Goal: Task Accomplishment & Management: Manage account settings

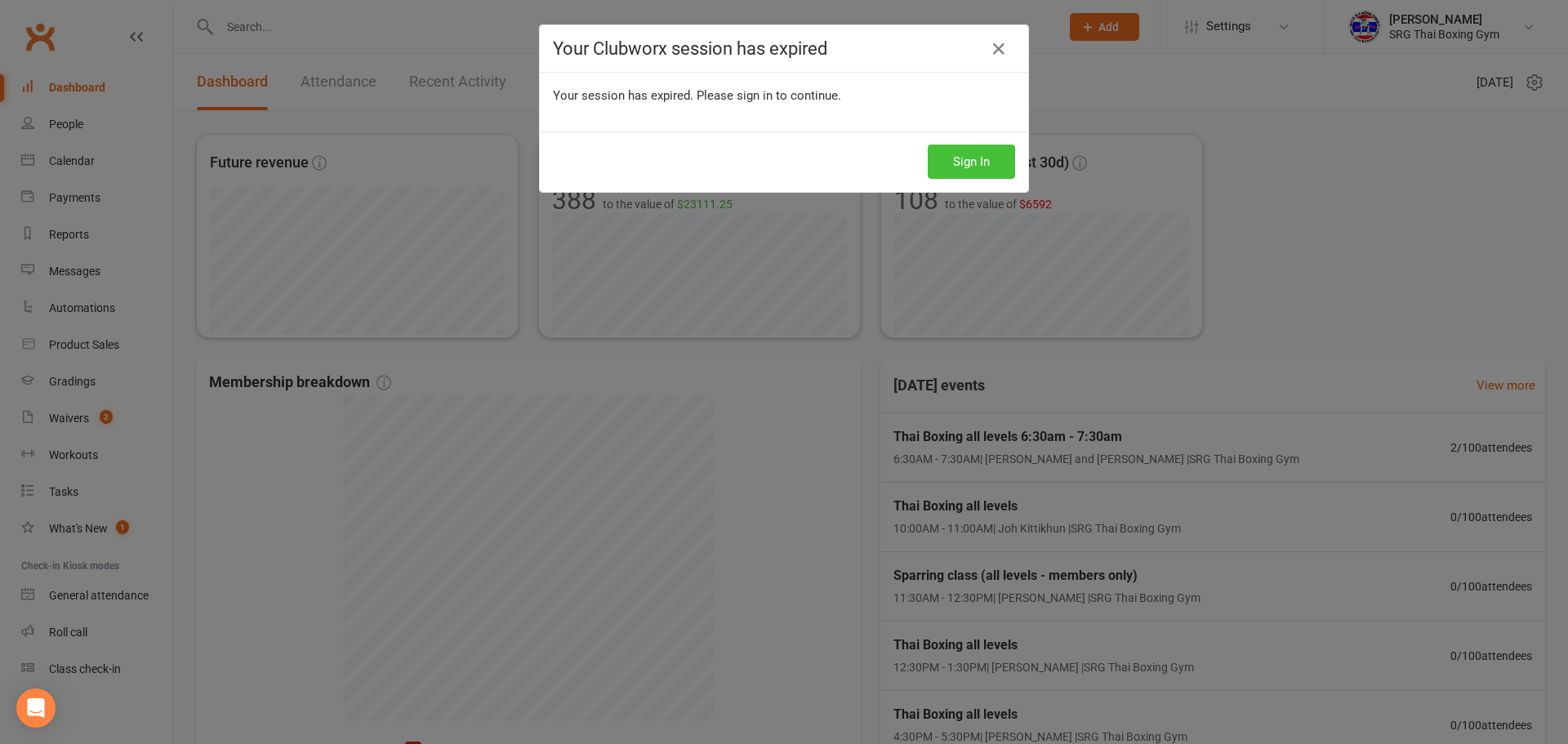
click at [956, 152] on button "Sign In" at bounding box center [971, 161] width 87 height 34
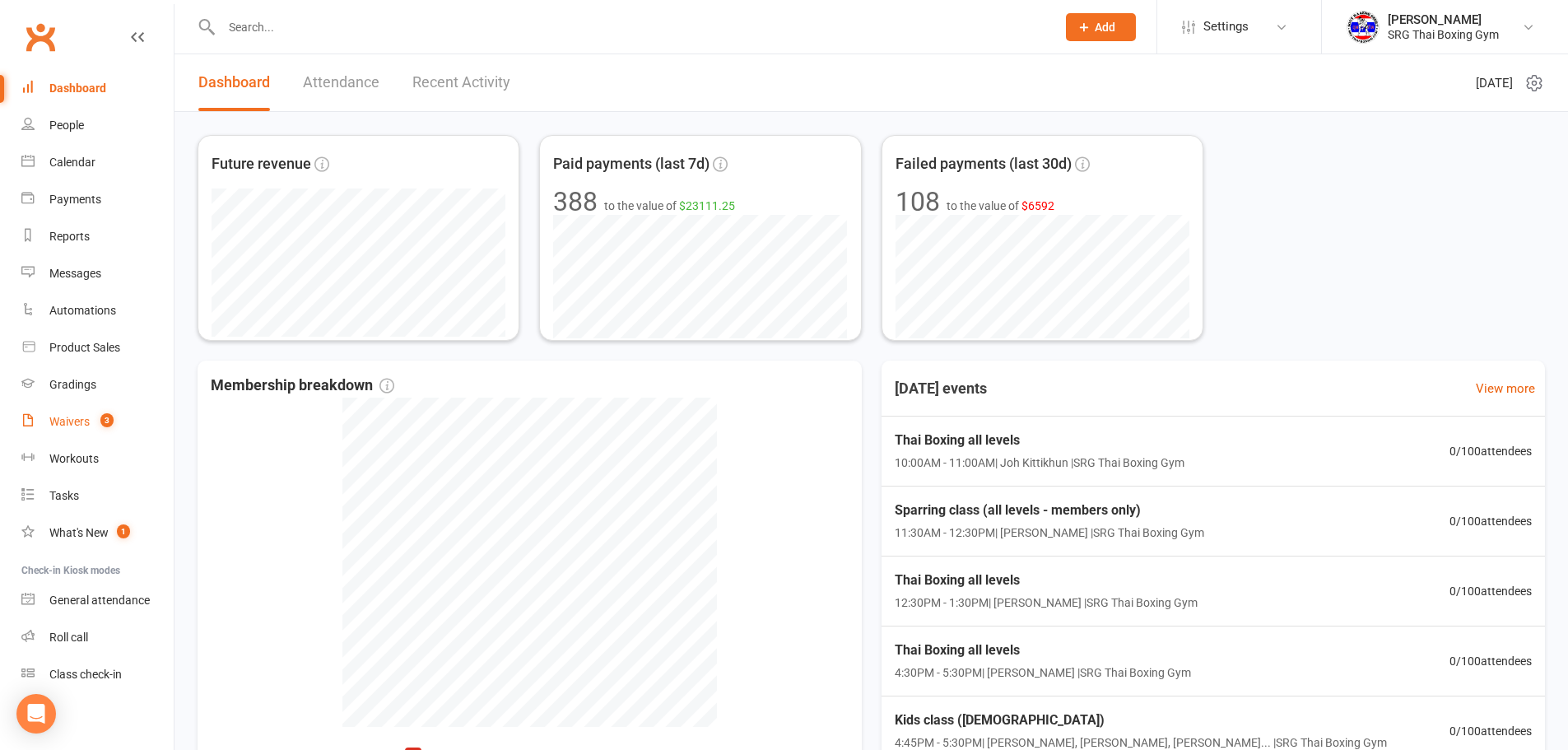
click at [86, 414] on link "Waivers 3" at bounding box center [98, 422] width 153 height 37
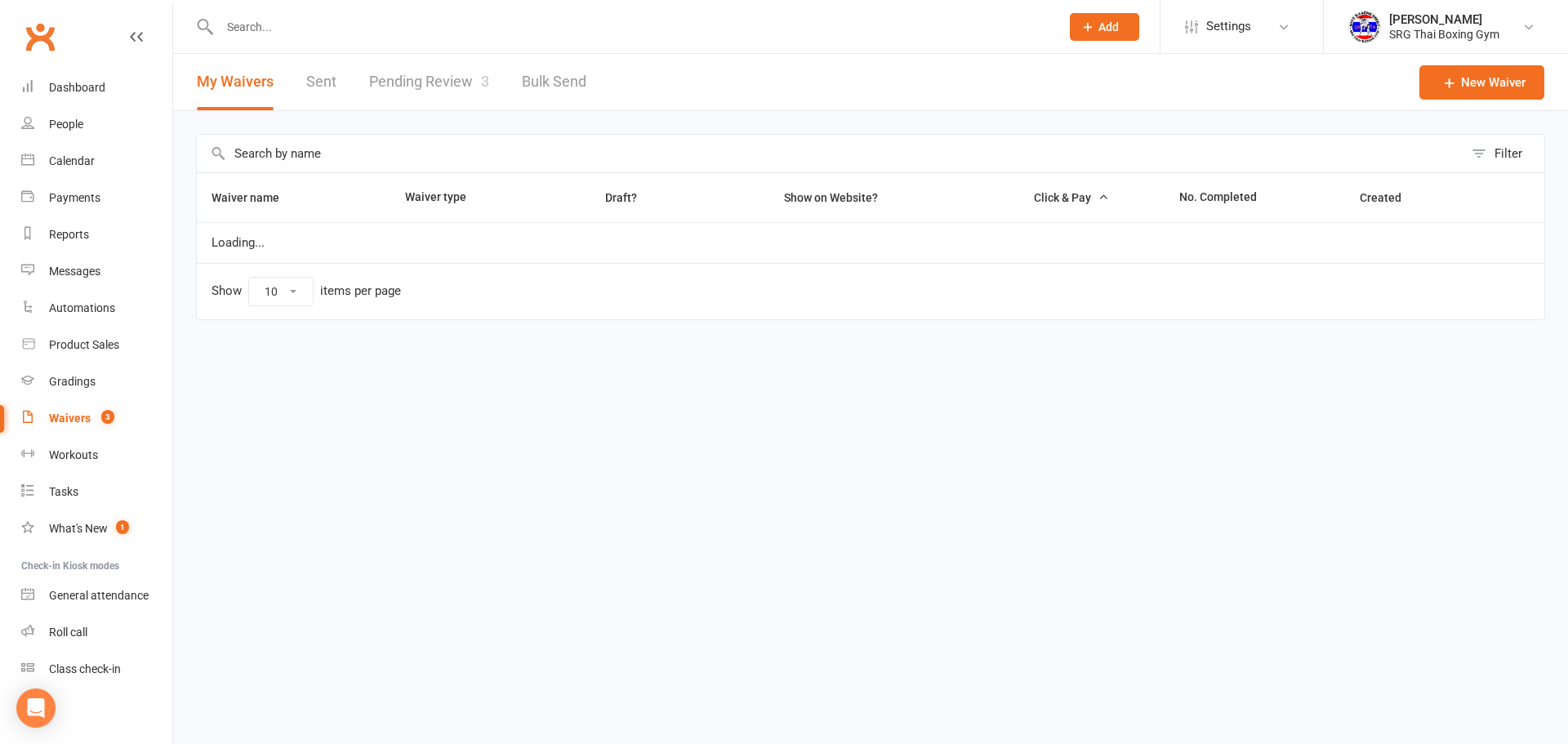
click at [439, 85] on link "Pending Review 3" at bounding box center [429, 82] width 120 height 56
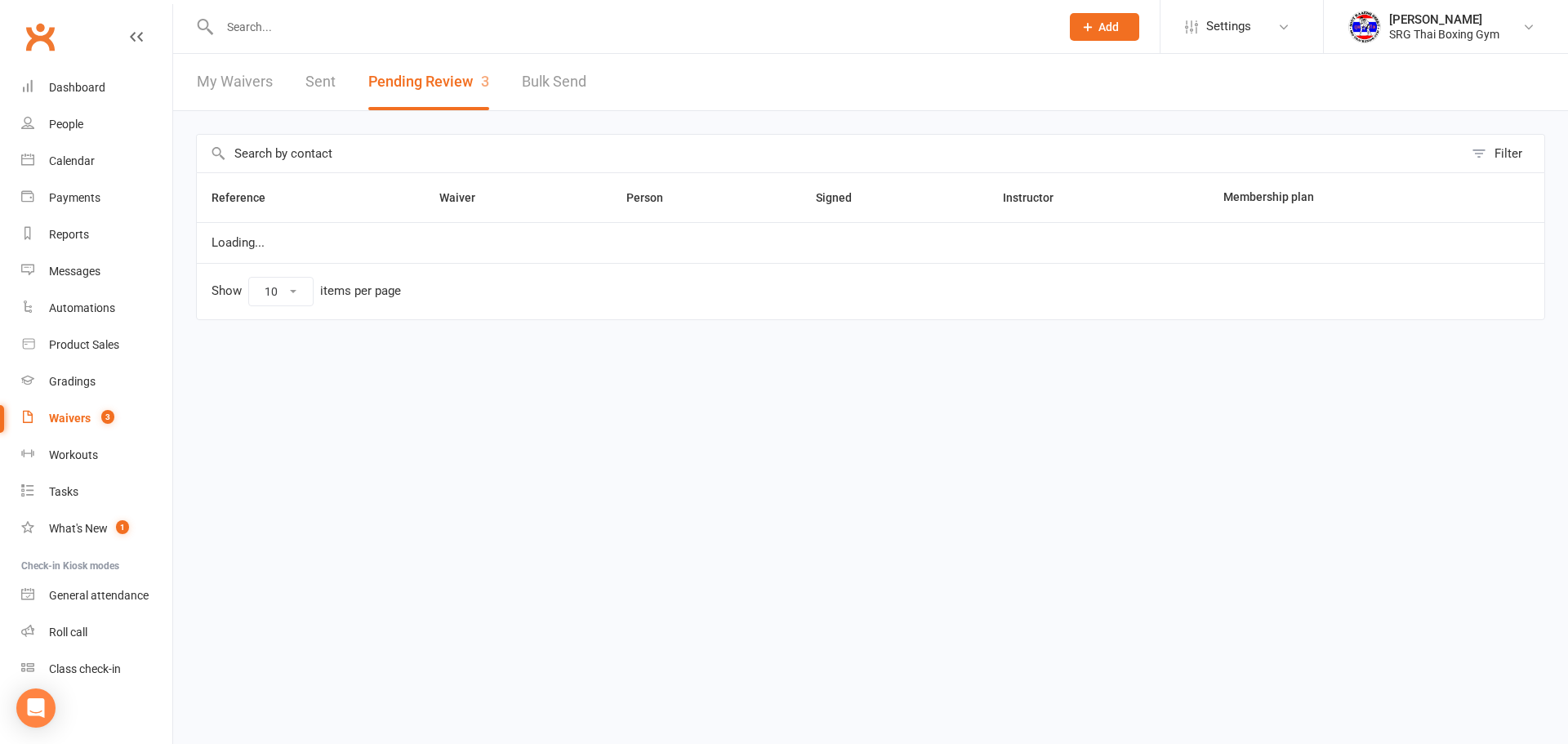
select select "100"
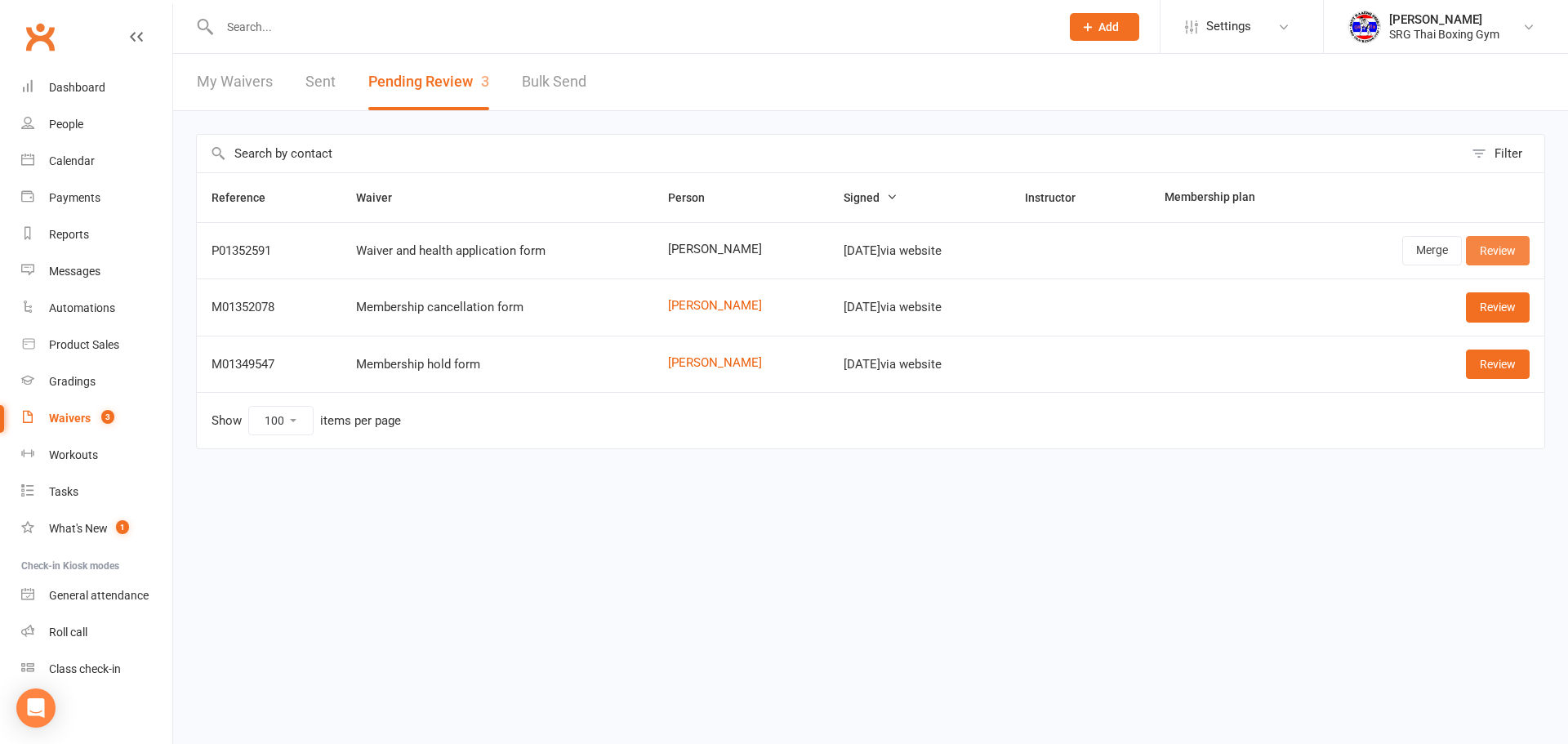
drag, startPoint x: 1512, startPoint y: 253, endPoint x: 1462, endPoint y: 233, distance: 53.9
click at [1512, 252] on link "Review" at bounding box center [1498, 251] width 64 height 29
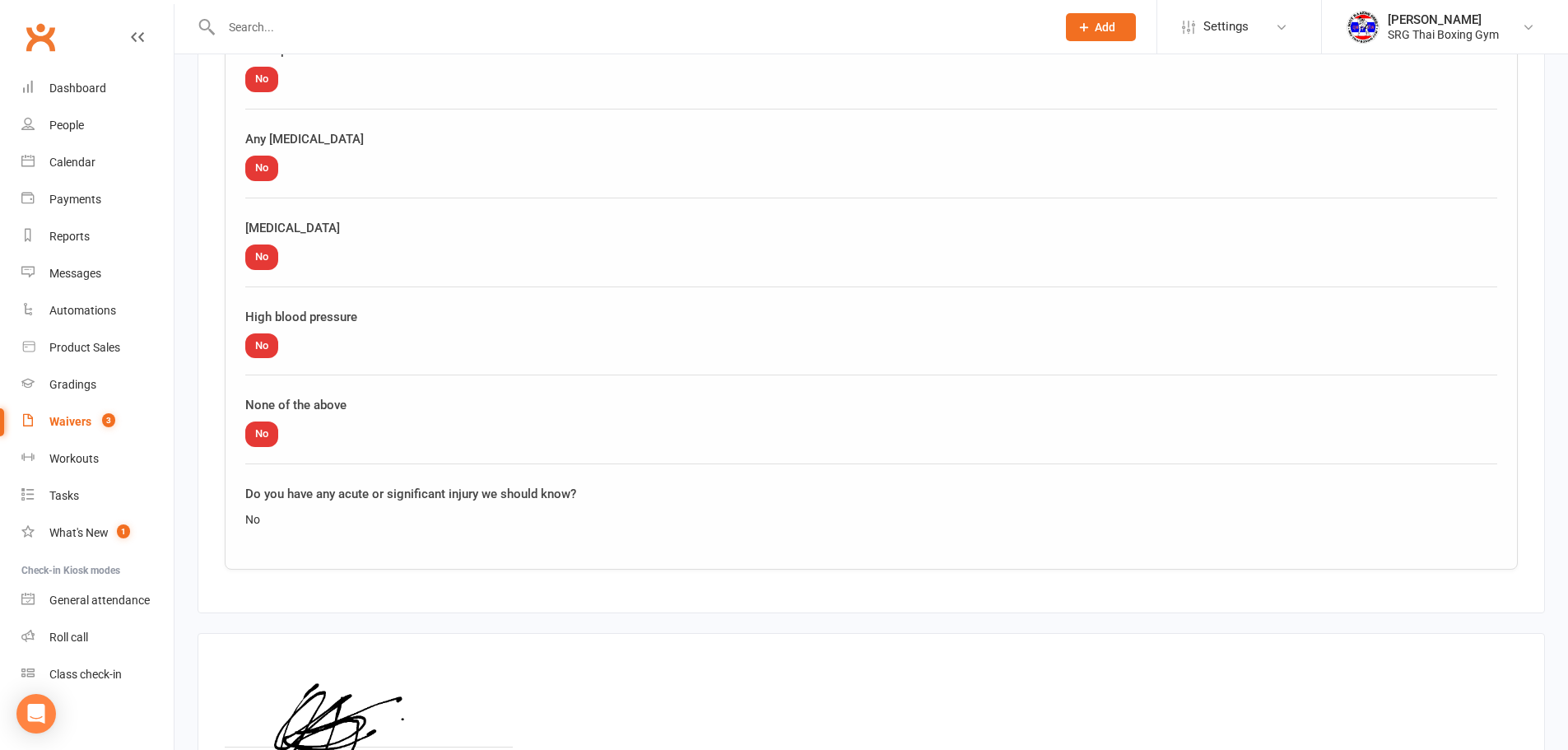
scroll to position [1969, 0]
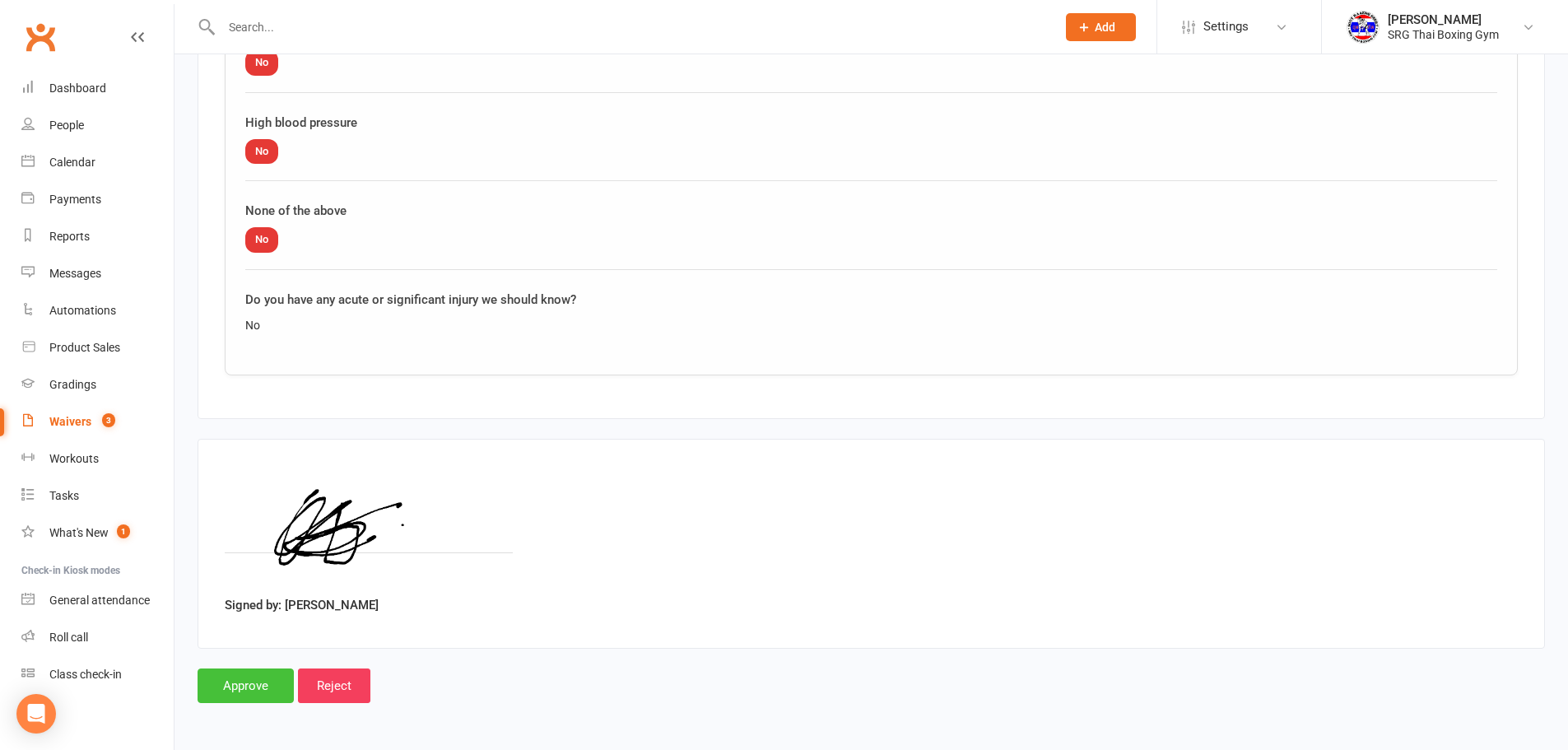
click at [237, 679] on input "Approve" at bounding box center [246, 685] width 96 height 34
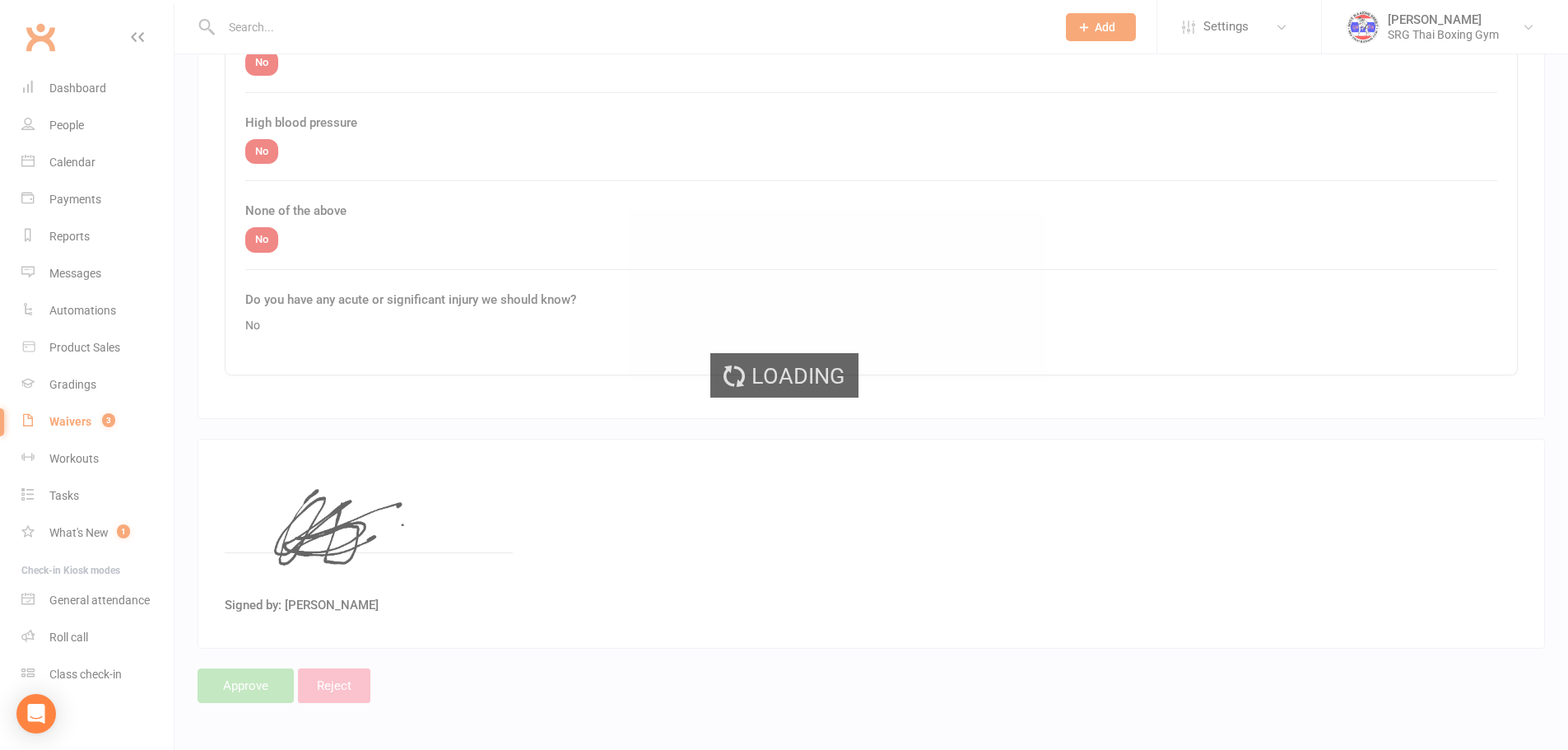
select select "100"
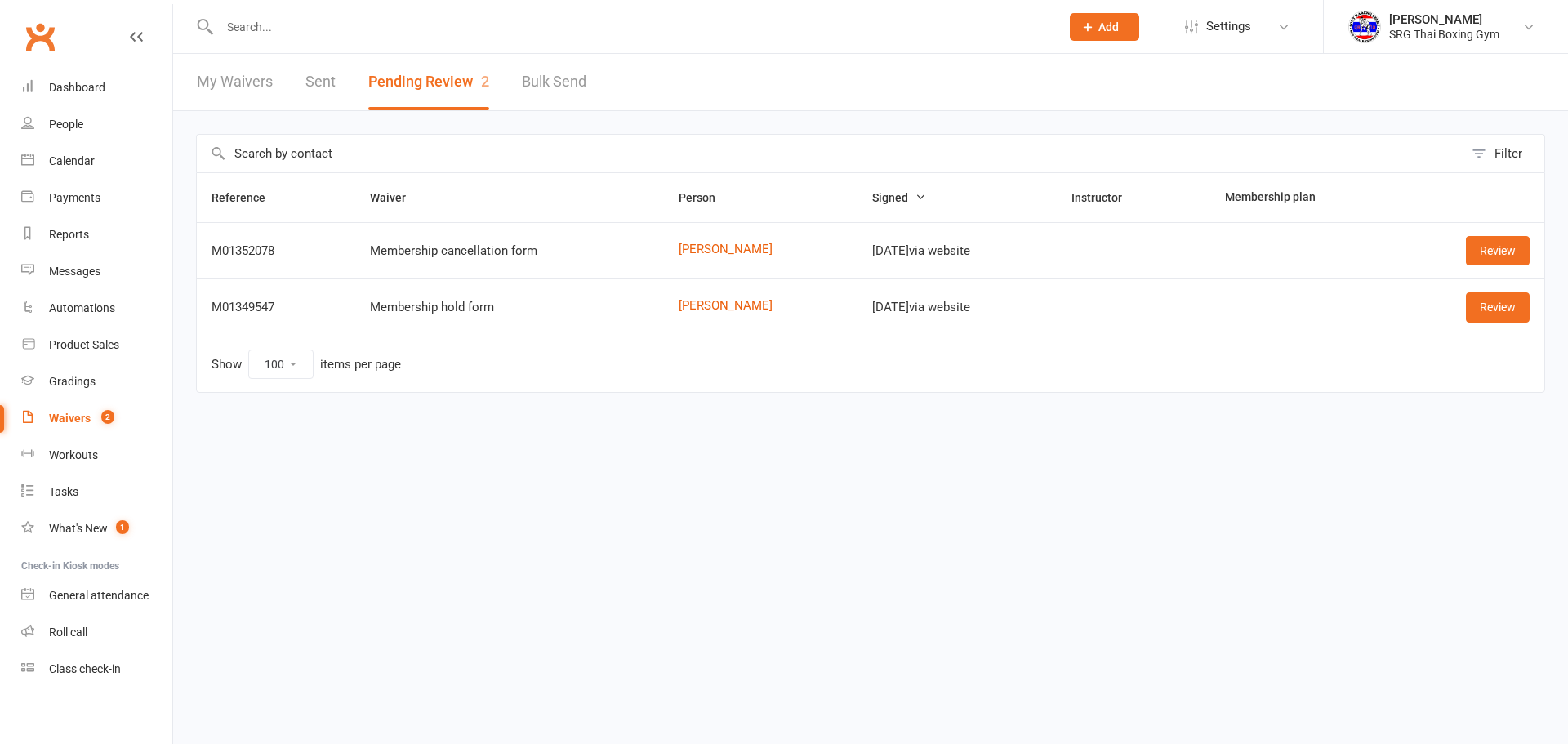
select select "100"
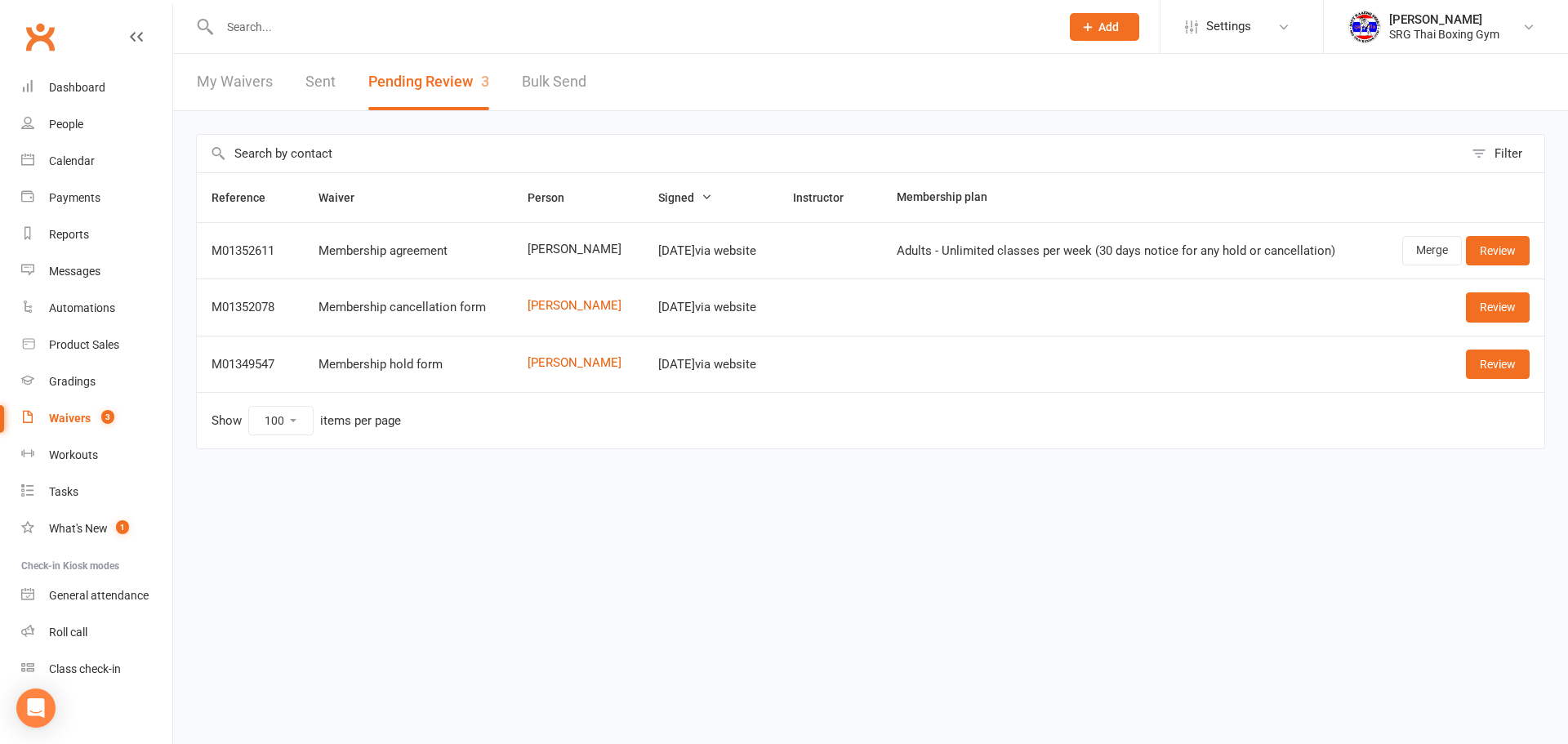
select select "100"
click at [1515, 244] on link "Review" at bounding box center [1498, 251] width 64 height 29
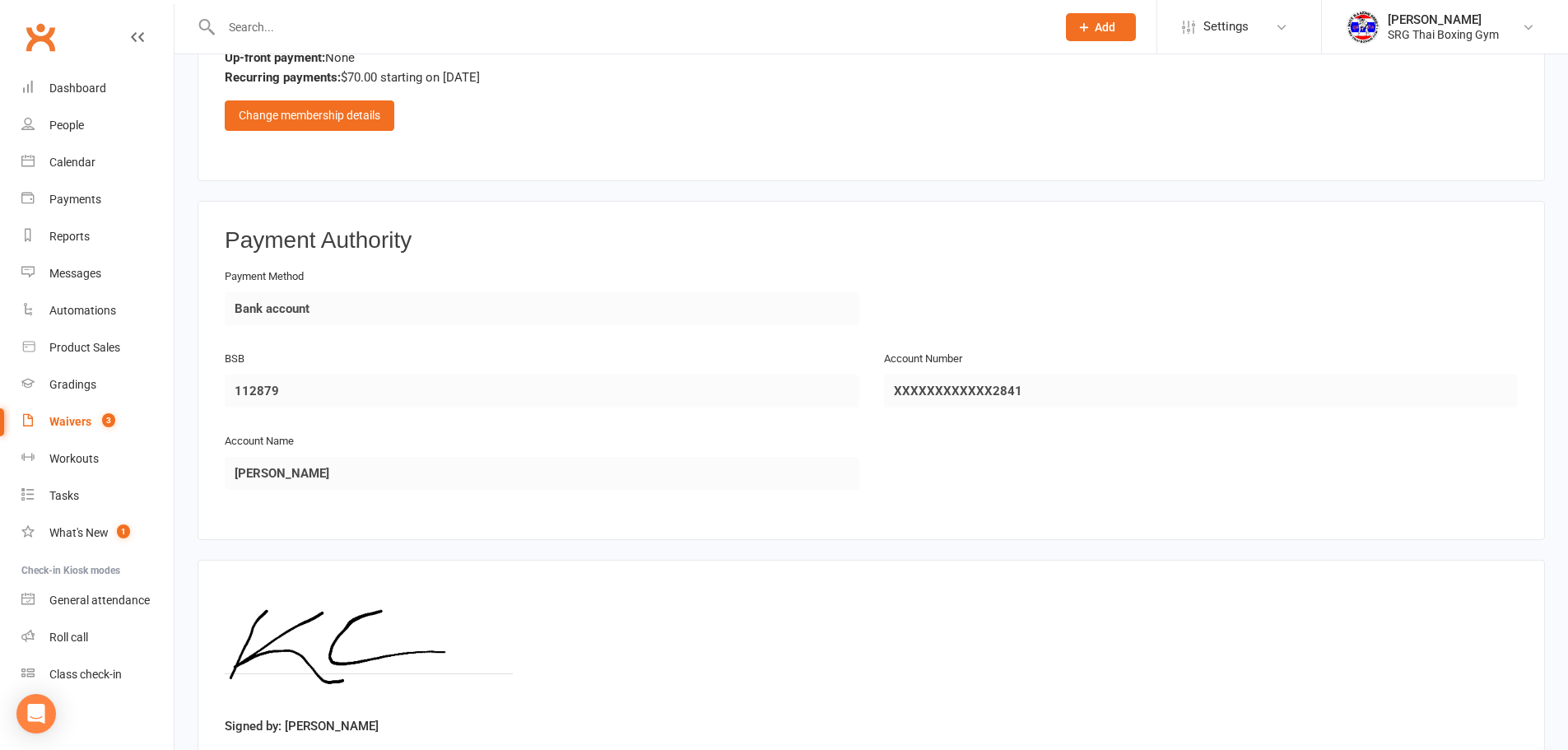
scroll to position [1519, 0]
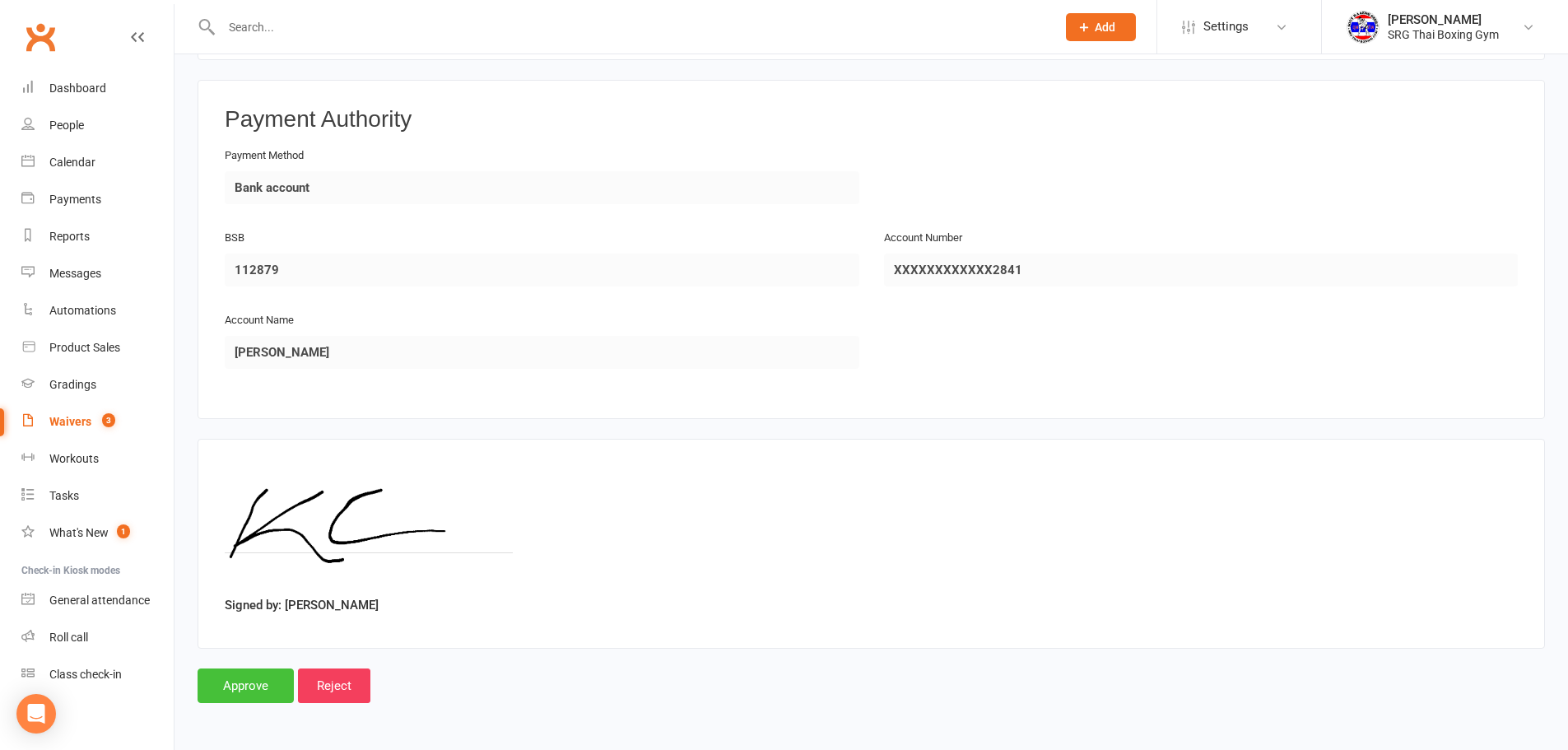
click at [257, 692] on input "Approve" at bounding box center [246, 685] width 96 height 34
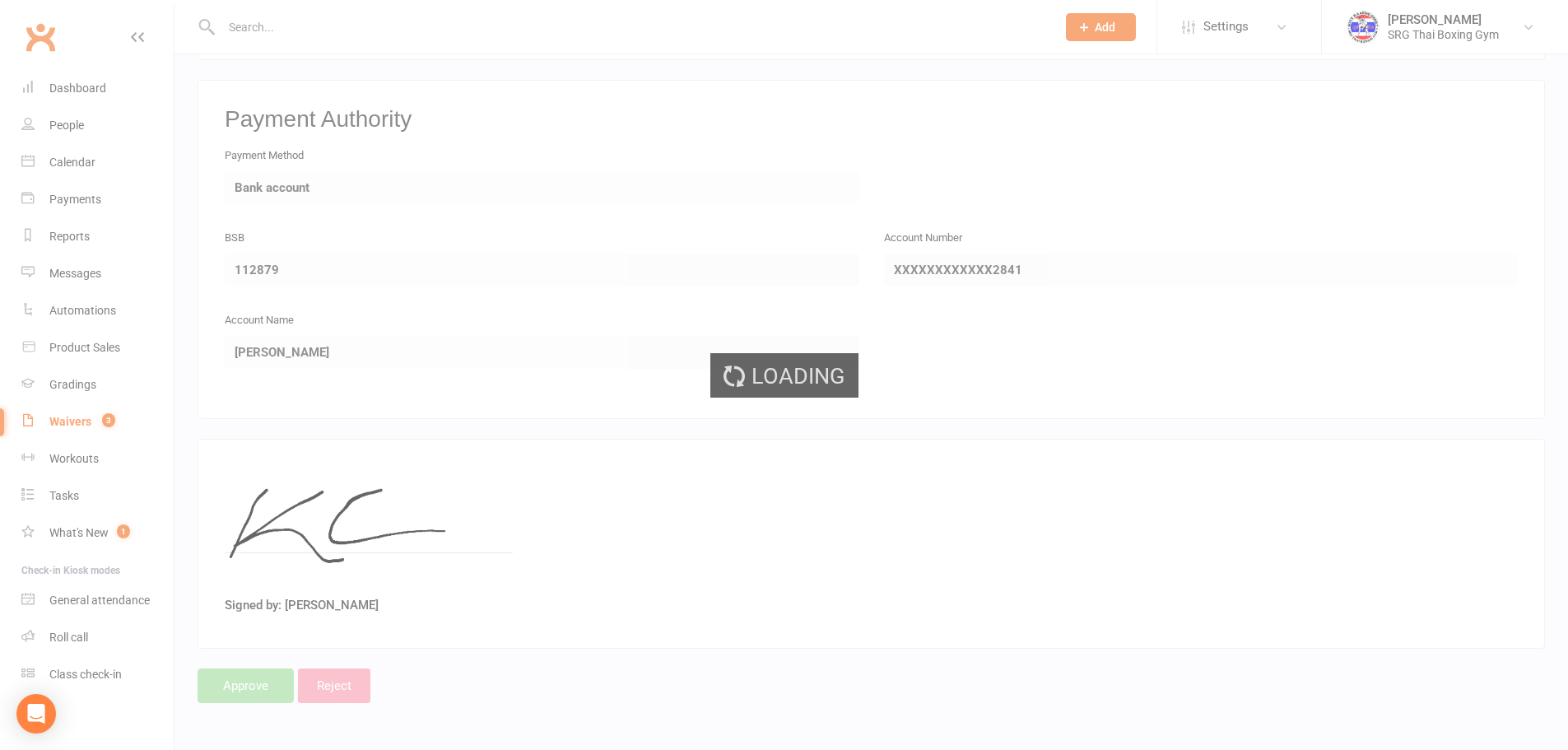
select select "100"
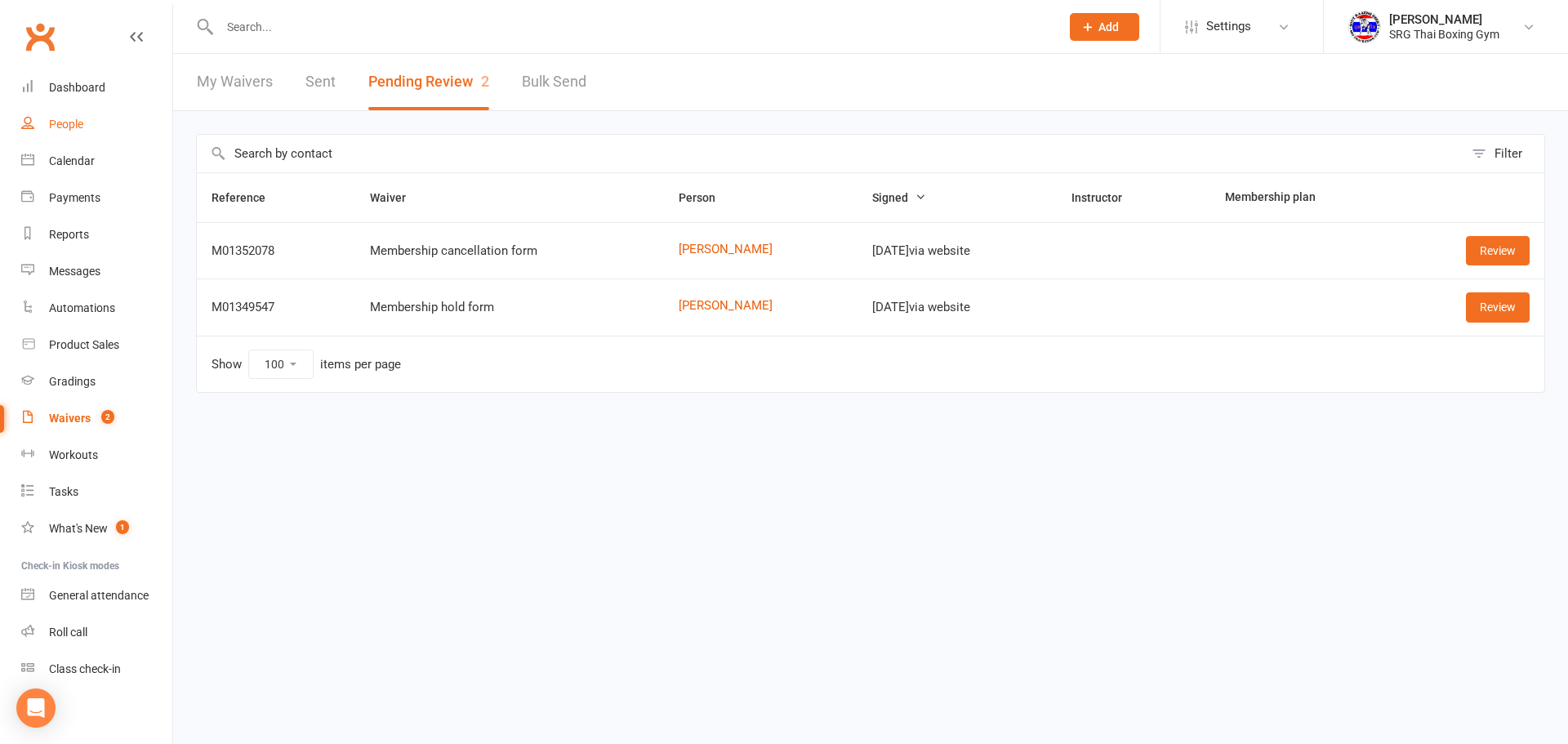
click at [72, 114] on link "People" at bounding box center [97, 124] width 152 height 37
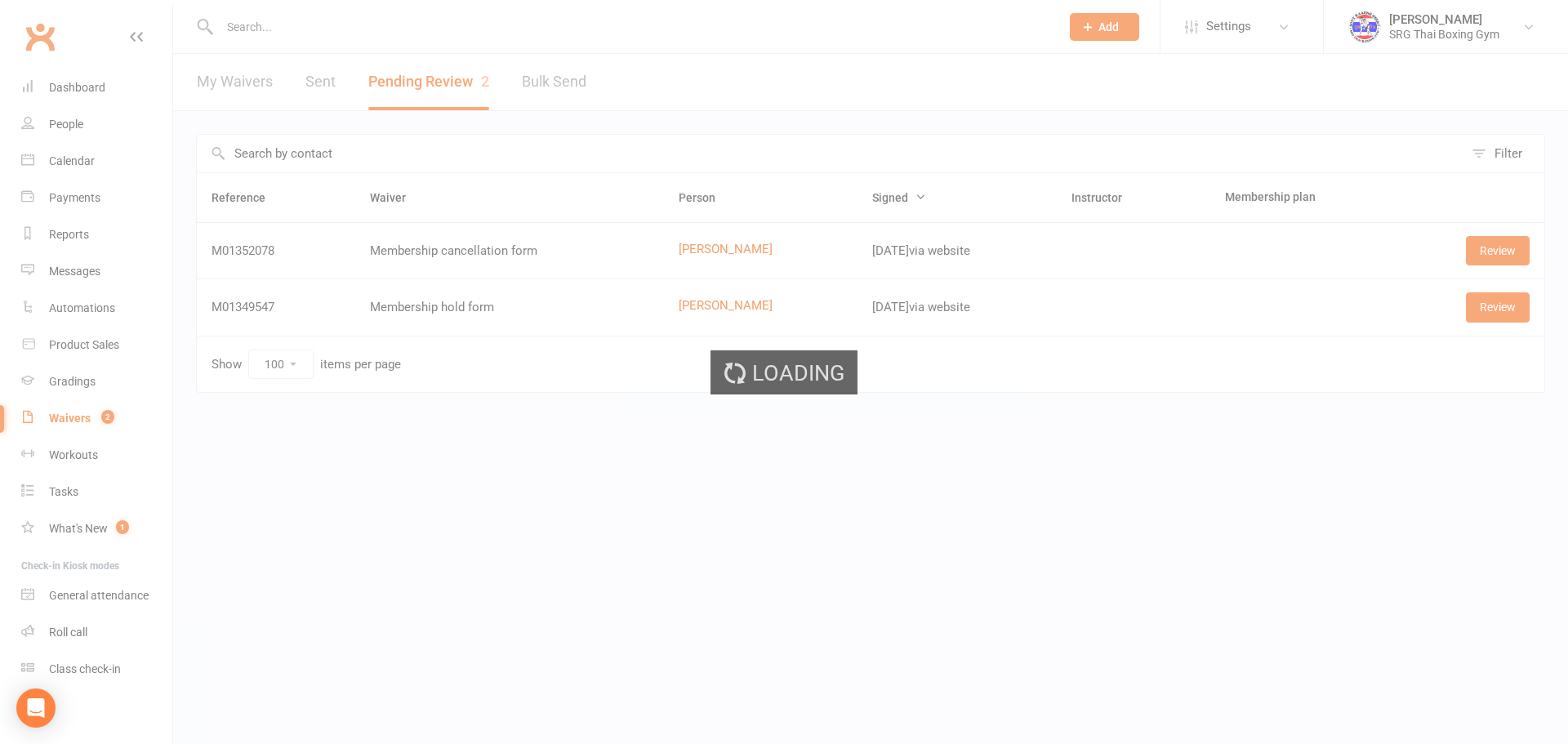
click at [85, 89] on div "Loading" at bounding box center [784, 372] width 1568 height 744
select select "100"
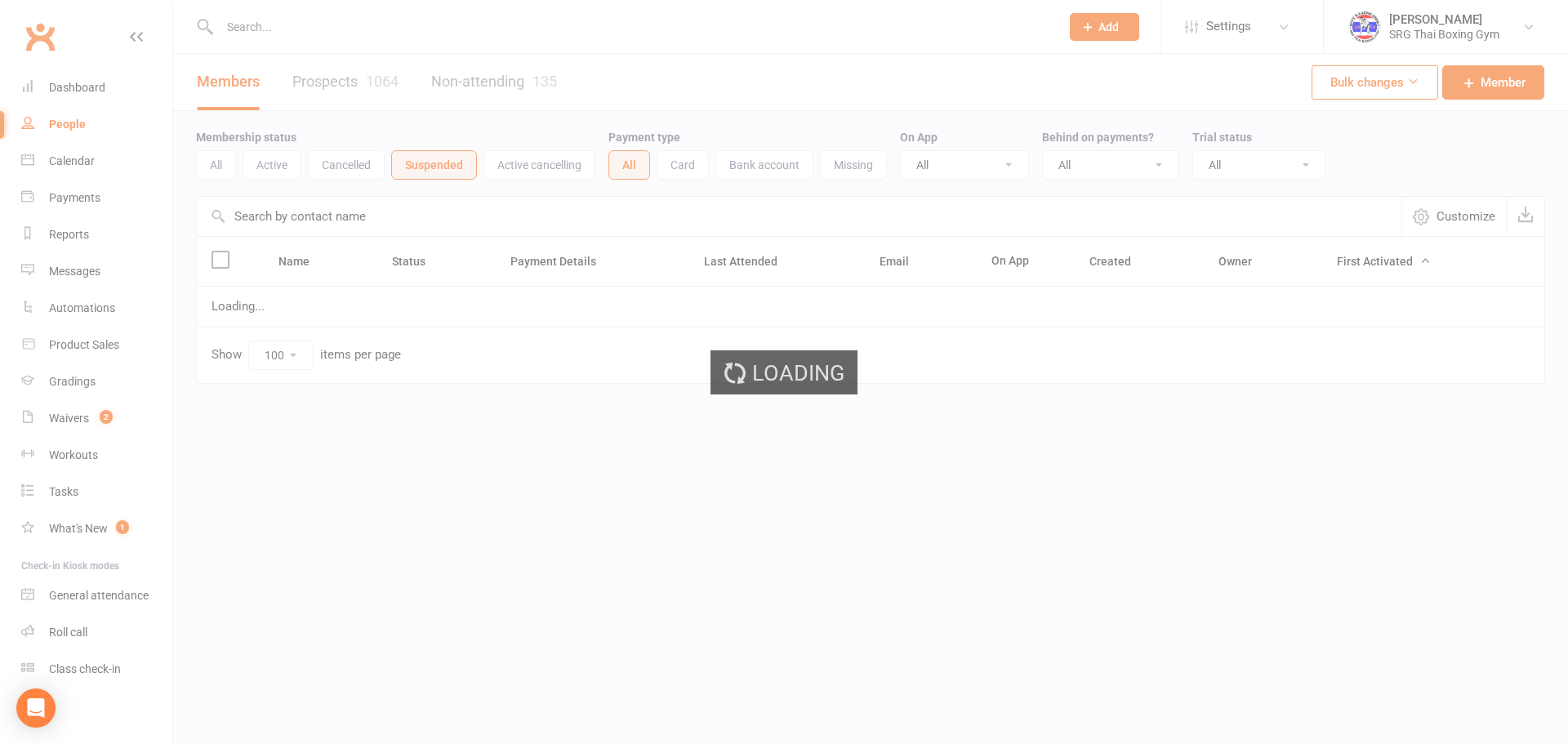
click at [85, 89] on div "Dashboard" at bounding box center [77, 86] width 56 height 13
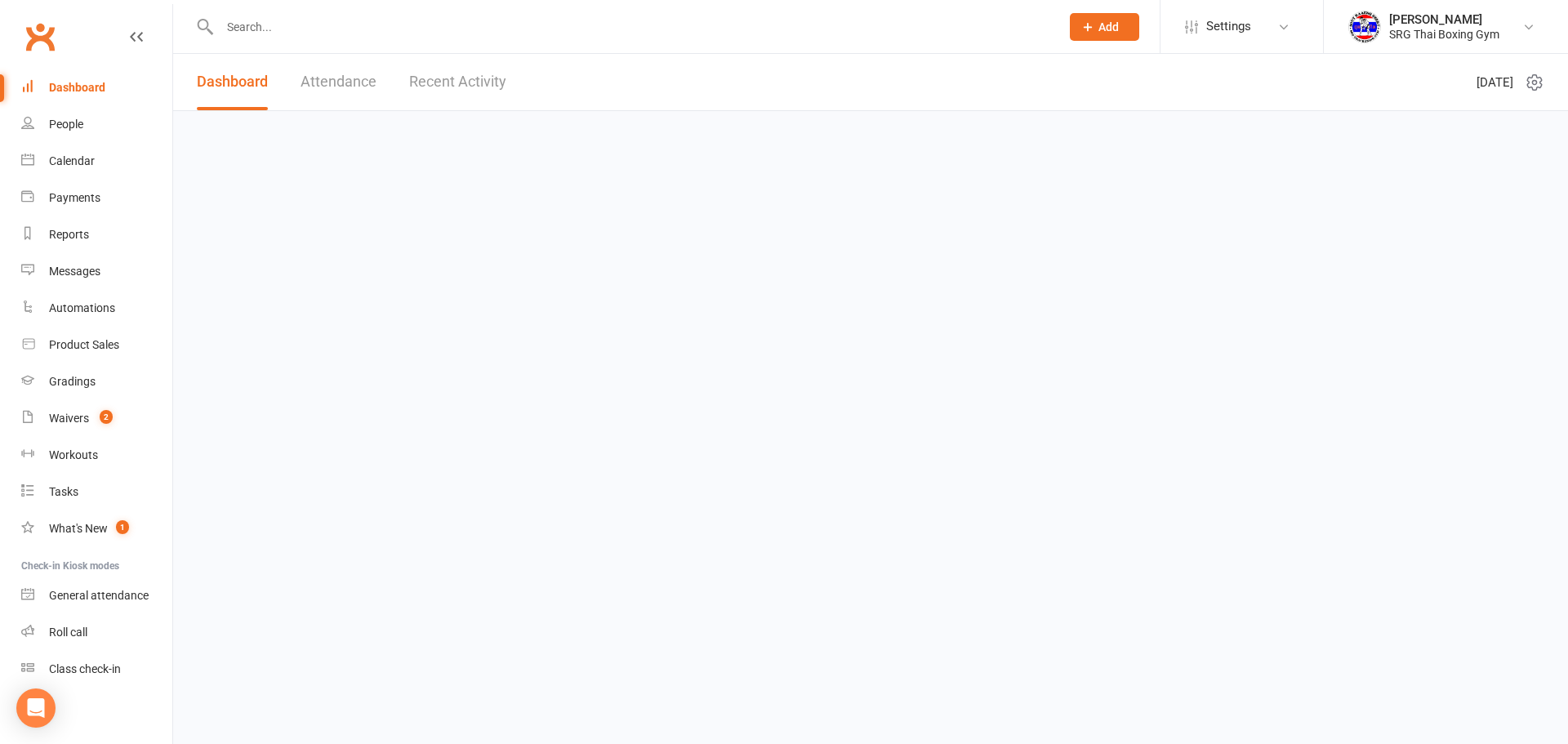
click at [85, 89] on div "Dashboard" at bounding box center [77, 86] width 56 height 13
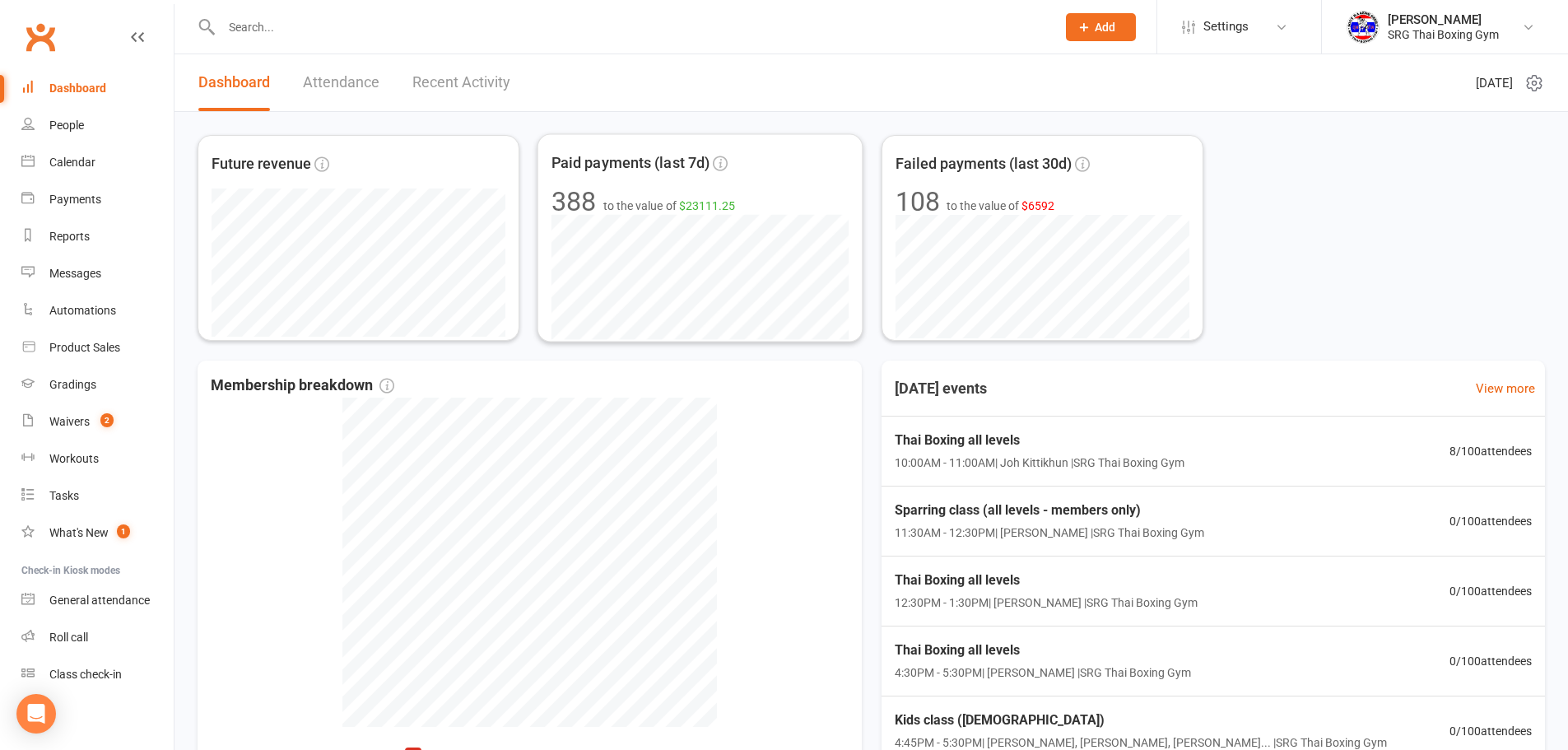
click at [491, 87] on link "Recent Activity" at bounding box center [461, 82] width 98 height 57
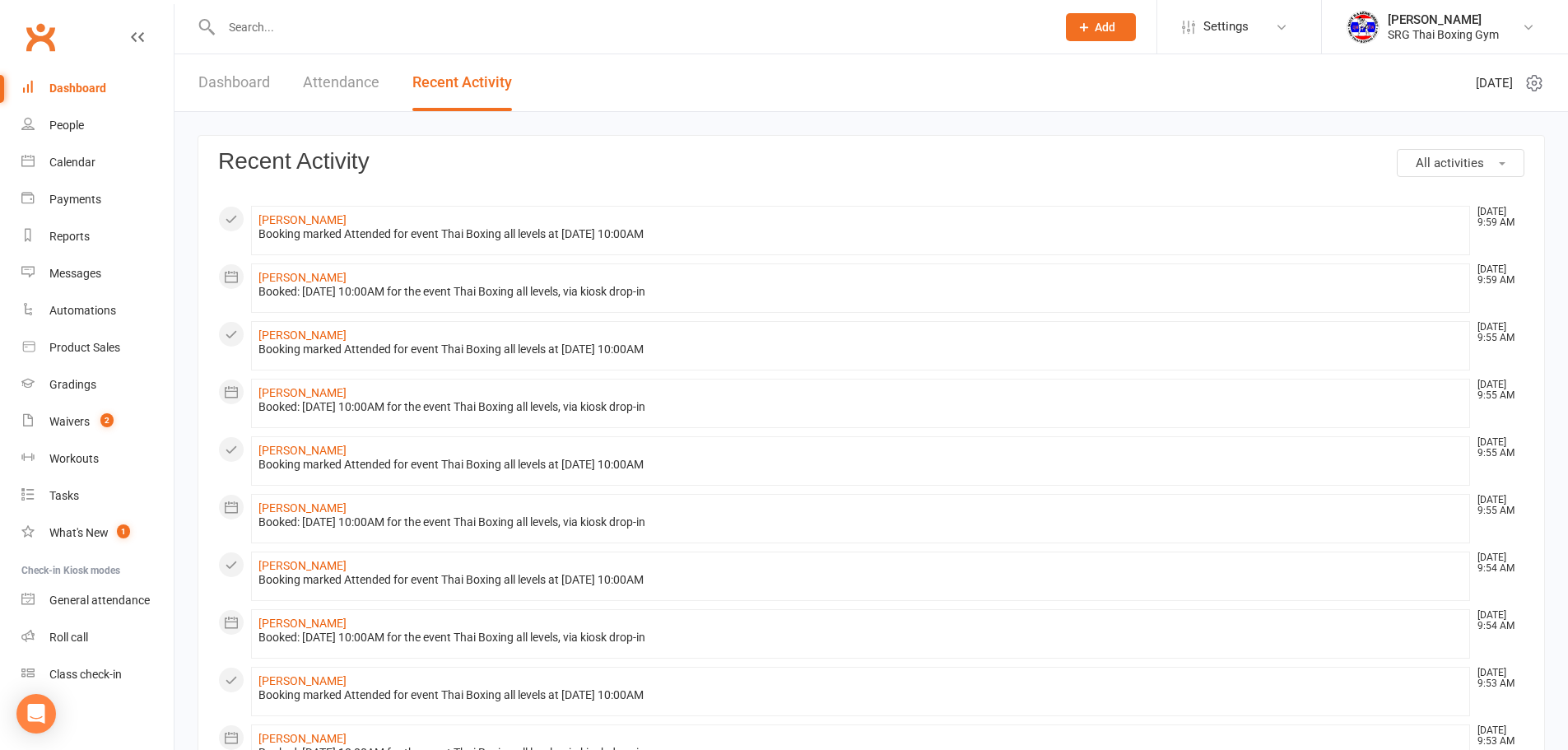
click at [194, 51] on react-component at bounding box center [522, 26] width 1044 height 54
click at [230, 87] on link "Dashboard" at bounding box center [234, 82] width 71 height 57
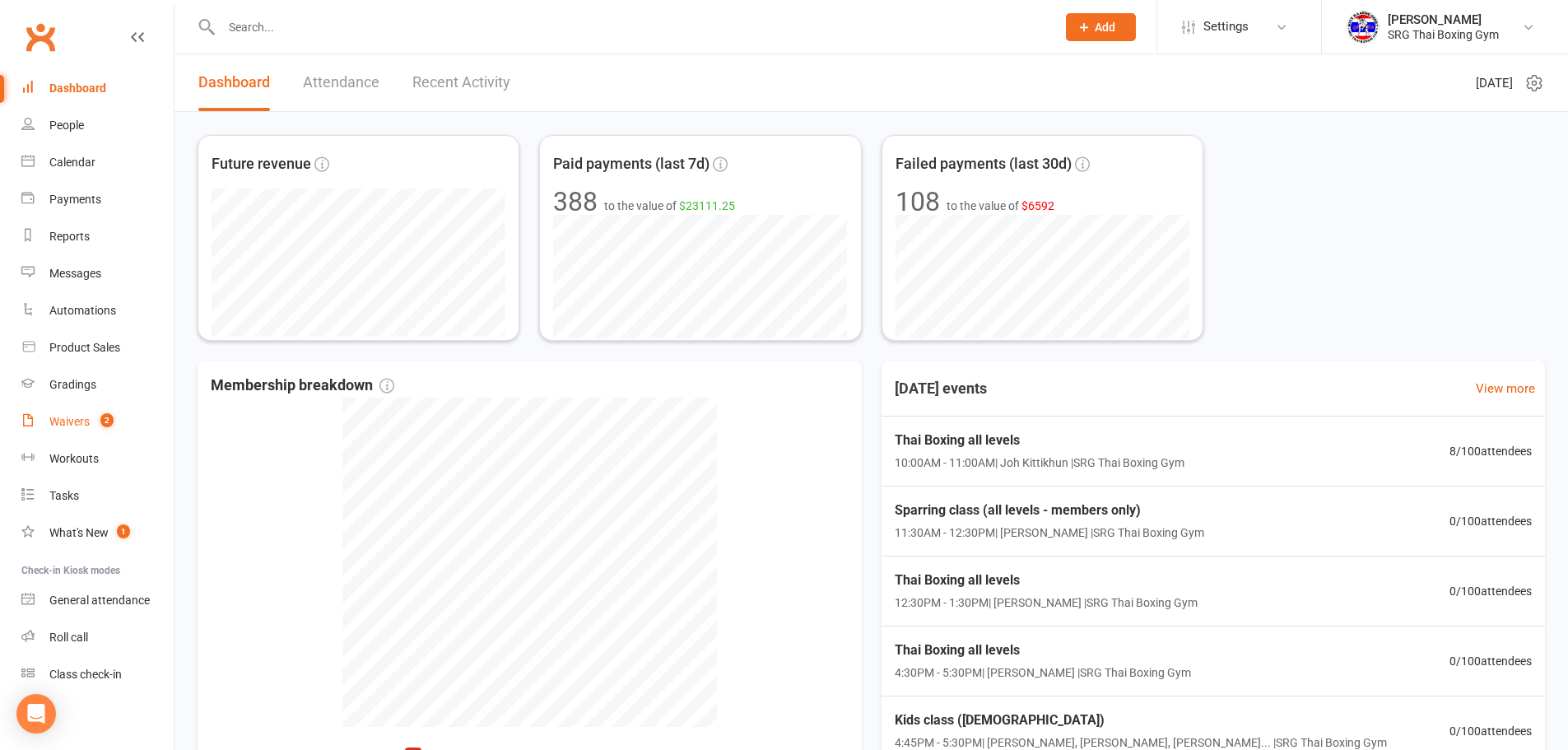
click at [49, 427] on div "Waivers" at bounding box center [69, 421] width 40 height 13
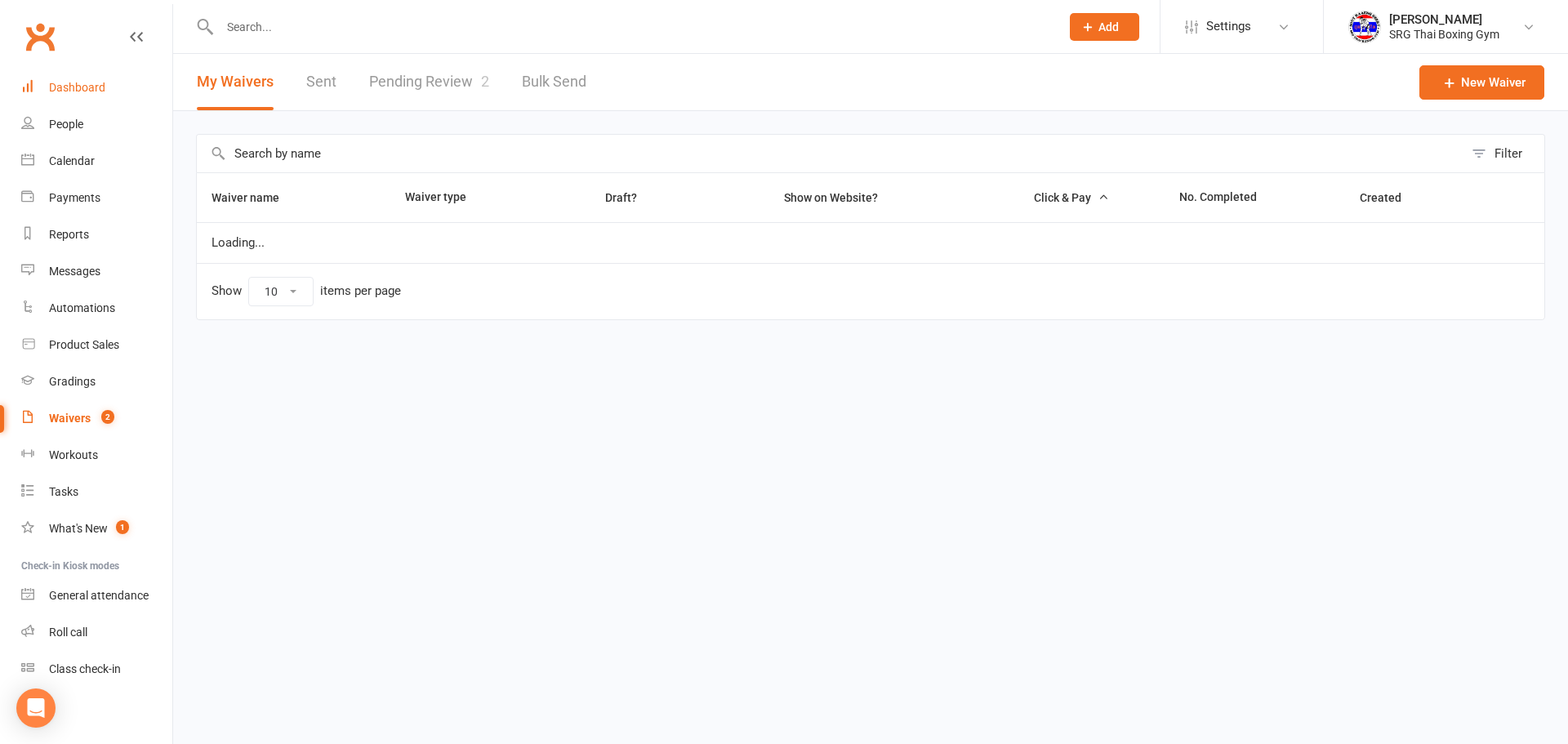
click at [95, 89] on div "Dashboard" at bounding box center [77, 86] width 56 height 13
